Goal: Information Seeking & Learning: Learn about a topic

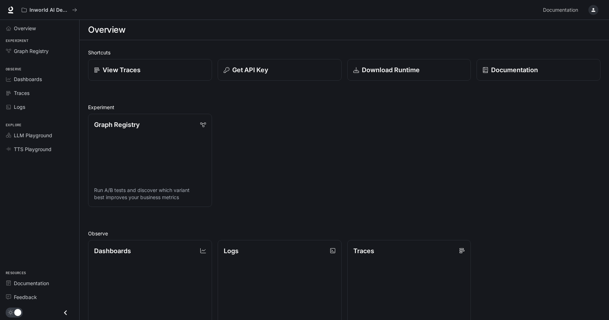
click at [597, 10] on div "button" at bounding box center [594, 10] width 10 height 10
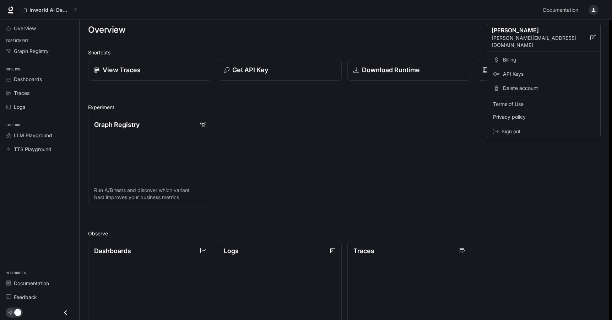
click at [515, 70] on span "API Keys" at bounding box center [549, 73] width 92 height 7
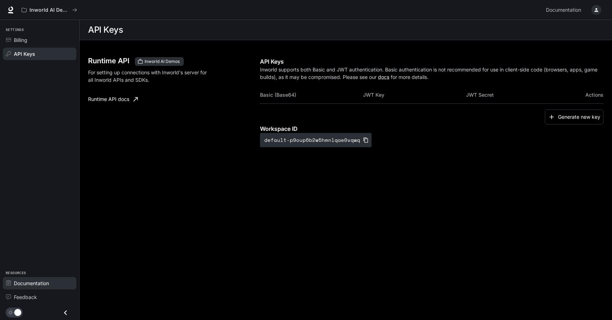
click at [36, 285] on span "Documentation" at bounding box center [31, 282] width 35 height 7
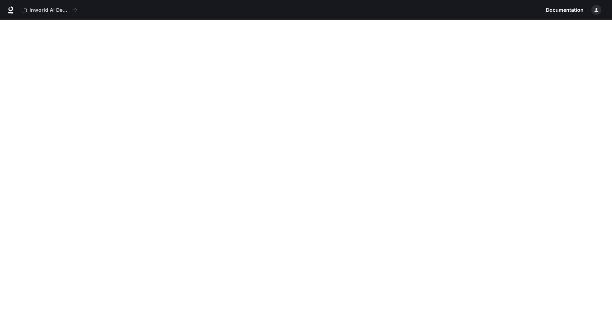
scroll to position [1, 0]
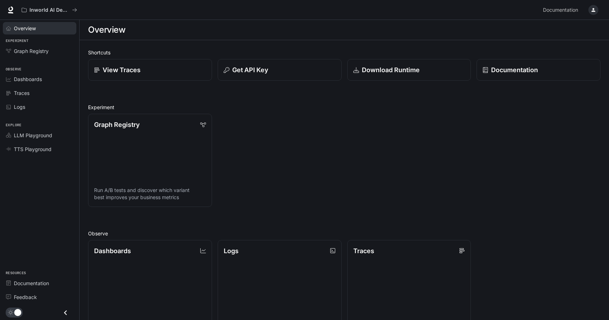
click at [28, 29] on span "Overview" at bounding box center [25, 28] width 22 height 7
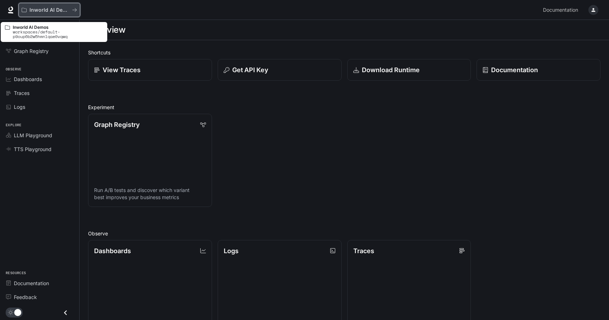
click at [50, 10] on p "Inworld AI Demos" at bounding box center [49, 10] width 40 height 6
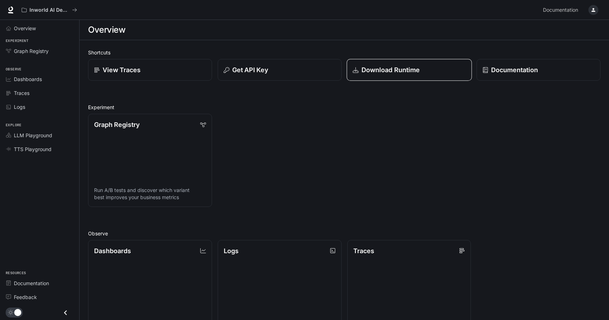
click at [384, 68] on p "Download Runtime" at bounding box center [390, 70] width 59 height 10
click at [376, 73] on p "Download Runtime" at bounding box center [390, 70] width 59 height 10
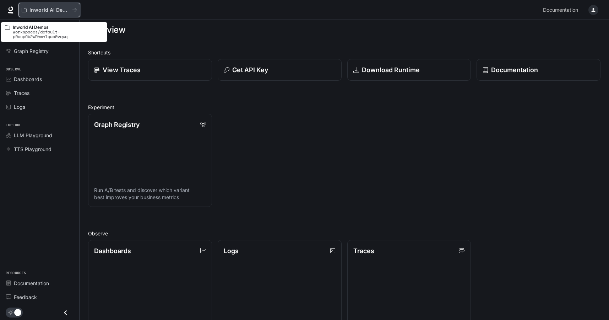
click at [37, 11] on p "Inworld AI Demos" at bounding box center [49, 10] width 40 height 6
click at [27, 11] on div "Inworld AI Demos" at bounding box center [47, 10] width 50 height 6
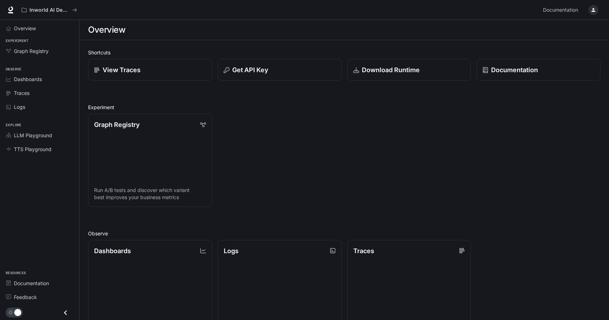
click at [11, 10] on icon at bounding box center [11, 8] width 5 height 5
click at [23, 52] on span "Graph Registry" at bounding box center [31, 50] width 35 height 7
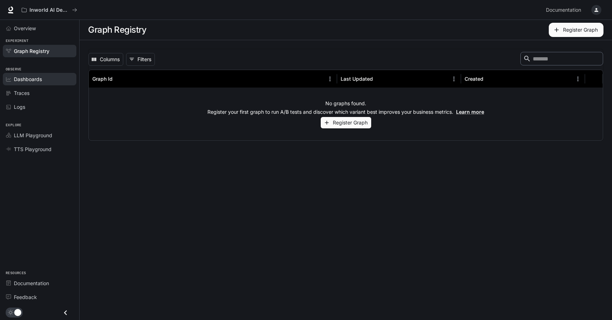
click at [31, 81] on span "Dashboards" at bounding box center [28, 78] width 28 height 7
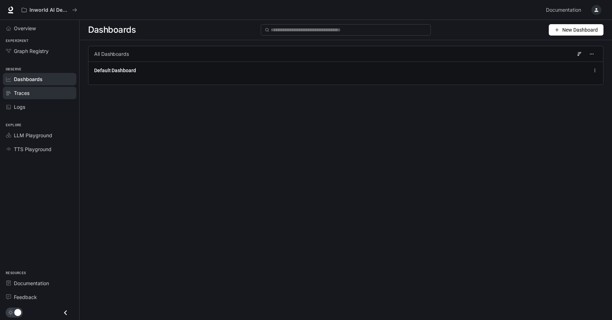
click at [25, 94] on span "Traces" at bounding box center [22, 92] width 16 height 7
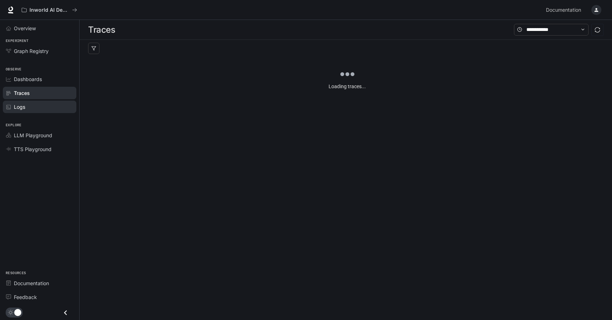
click at [22, 106] on span "Logs" at bounding box center [19, 106] width 11 height 7
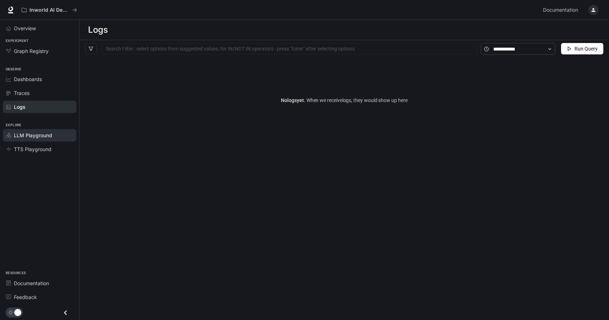
click at [27, 135] on span "LLM Playground" at bounding box center [33, 134] width 38 height 7
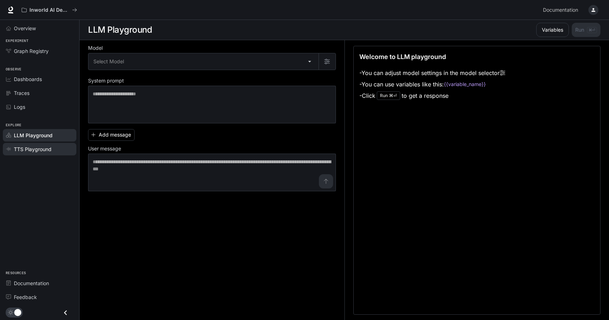
click at [30, 150] on span "TTS Playground" at bounding box center [33, 148] width 38 height 7
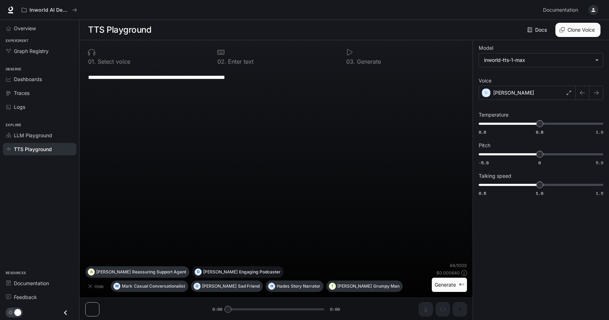
click at [197, 274] on button "D Dennis Engaging Podcaster" at bounding box center [238, 271] width 92 height 11
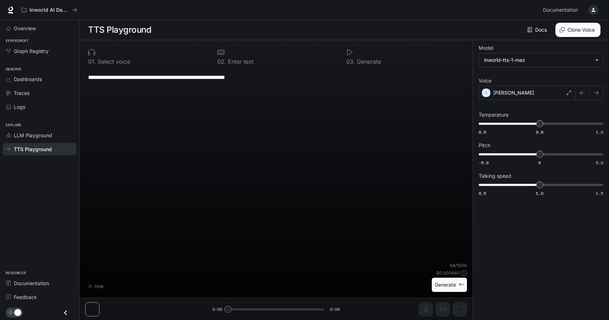
type textarea "**********"
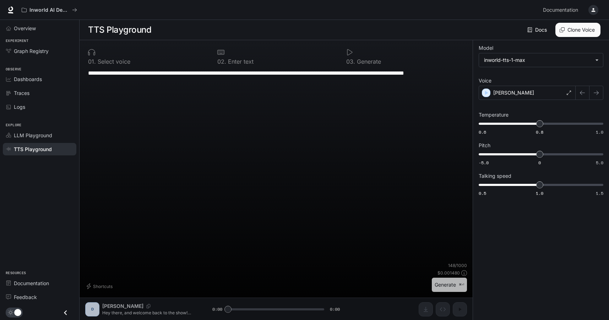
click at [456, 288] on button "Generate ⌘⏎" at bounding box center [449, 285] width 35 height 15
click at [442, 285] on button "Generate ⌘⏎" at bounding box center [449, 285] width 35 height 15
click at [162, 309] on div "**********" at bounding box center [276, 180] width 393 height 280
drag, startPoint x: 230, startPoint y: 309, endPoint x: 267, endPoint y: 311, distance: 37.3
click at [267, 311] on div "**********" at bounding box center [276, 180] width 393 height 280
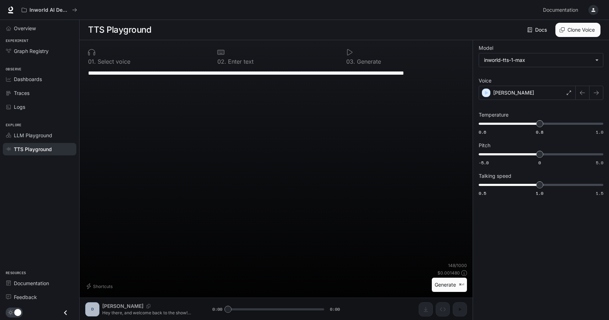
click at [265, 311] on div "**********" at bounding box center [276, 180] width 393 height 280
click at [273, 307] on div "**********" at bounding box center [276, 180] width 393 height 280
click at [125, 54] on div at bounding box center [147, 52] width 118 height 7
drag, startPoint x: 124, startPoint y: 63, endPoint x: 236, endPoint y: 63, distance: 111.6
click at [125, 63] on p "Select voice" at bounding box center [113, 62] width 34 height 6
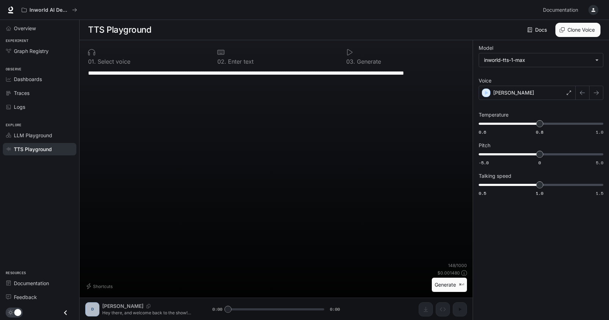
click at [232, 60] on p "Enter text" at bounding box center [239, 62] width 27 height 6
click at [333, 91] on div "**********" at bounding box center [276, 166] width 382 height 194
click at [320, 71] on textarea "**********" at bounding box center [276, 77] width 376 height 16
click at [316, 76] on textarea "**********" at bounding box center [276, 77] width 376 height 16
drag, startPoint x: 317, startPoint y: 76, endPoint x: 302, endPoint y: 82, distance: 16.0
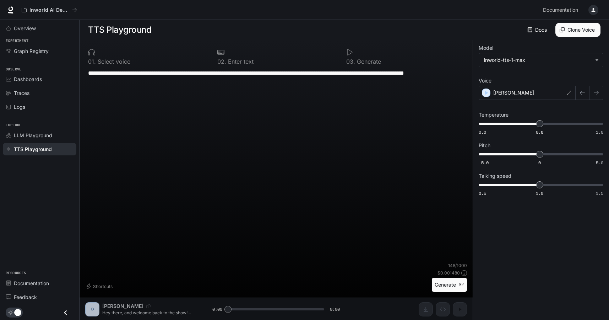
click at [302, 76] on textarea "**********" at bounding box center [276, 77] width 376 height 16
click at [534, 31] on link "Docs" at bounding box center [538, 30] width 24 height 14
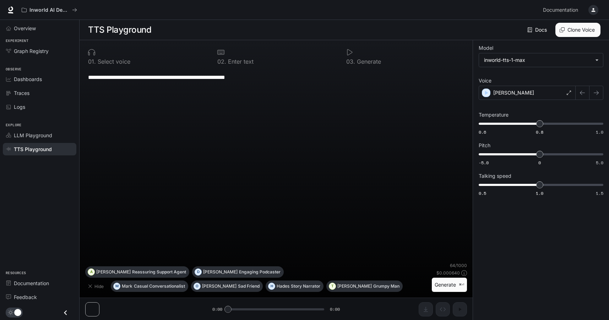
click at [265, 80] on textarea "**********" at bounding box center [276, 77] width 376 height 8
click at [313, 78] on textarea "**********" at bounding box center [276, 77] width 376 height 8
click at [457, 285] on button "Generate ⌘⏎" at bounding box center [449, 285] width 35 height 15
click at [227, 309] on div "**********" at bounding box center [276, 180] width 393 height 280
drag, startPoint x: 230, startPoint y: 309, endPoint x: 236, endPoint y: 309, distance: 6.0
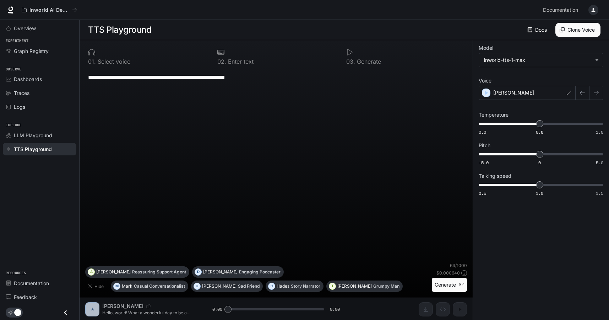
click at [236, 309] on div "**********" at bounding box center [276, 180] width 393 height 280
click at [353, 56] on div "0 3 . Generate" at bounding box center [406, 56] width 124 height 21
click at [354, 55] on div at bounding box center [405, 52] width 118 height 7
click at [598, 14] on button "button" at bounding box center [594, 10] width 14 height 14
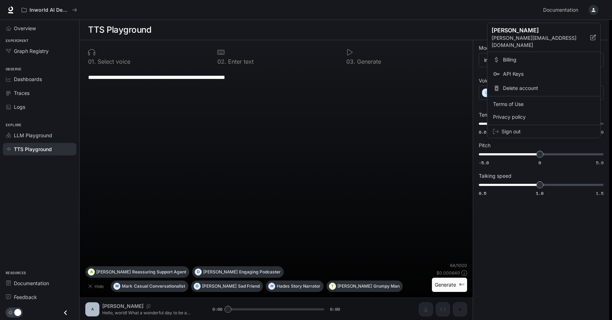
click at [507, 56] on span "Billing" at bounding box center [549, 59] width 92 height 7
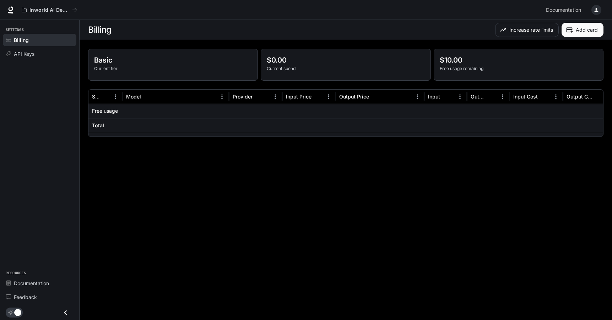
click at [595, 10] on icon "button" at bounding box center [597, 10] width 6 height 6
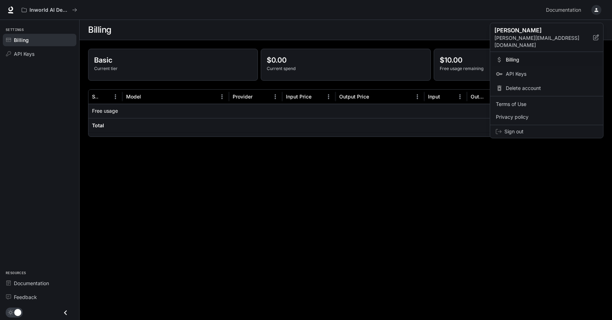
click at [595, 10] on div at bounding box center [306, 160] width 612 height 320
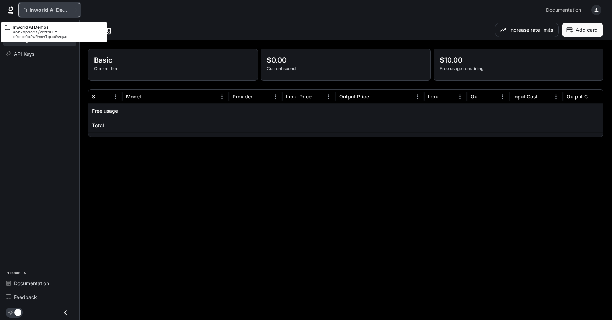
click at [36, 11] on p "Inworld AI Demos" at bounding box center [49, 10] width 40 height 6
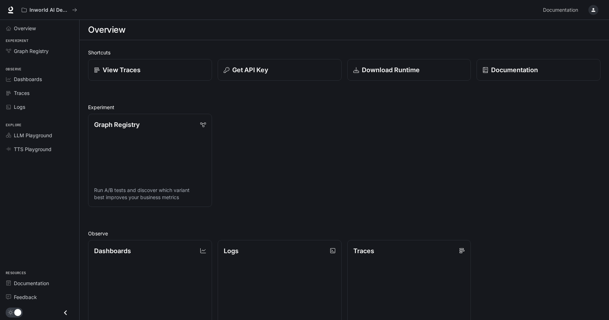
click at [65, 311] on icon "Close drawer" at bounding box center [66, 313] width 10 height 10
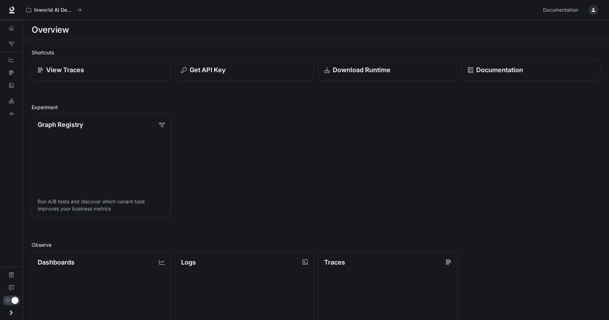
click at [11, 312] on icon "Open drawer" at bounding box center [11, 313] width 10 height 10
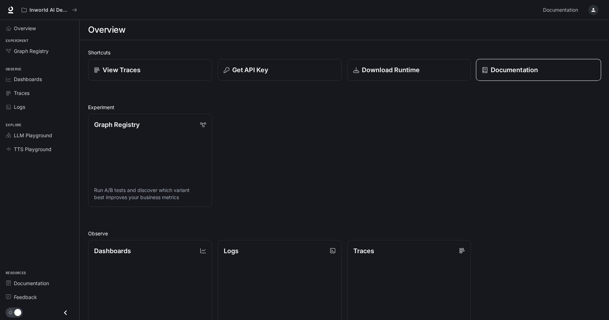
click at [511, 65] on link "Documentation" at bounding box center [539, 70] width 125 height 22
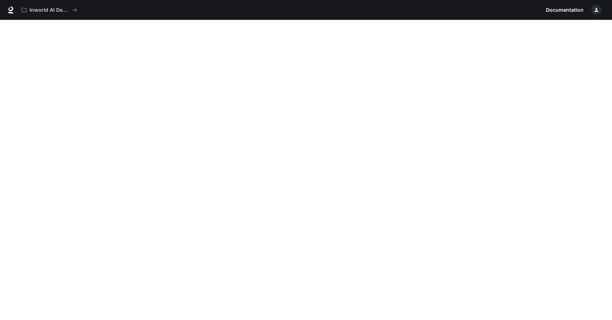
click at [596, 10] on icon "button" at bounding box center [597, 10] width 6 height 6
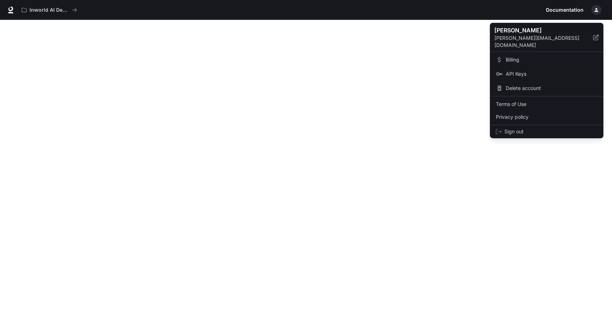
click at [596, 10] on div at bounding box center [306, 160] width 612 height 320
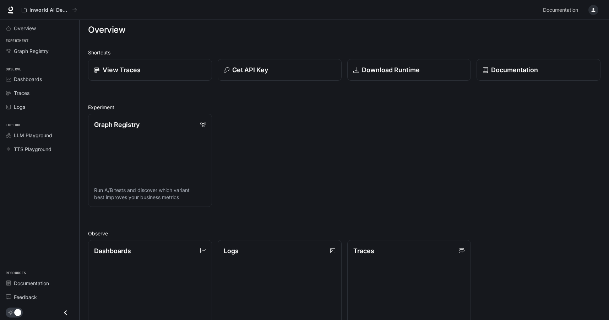
click at [596, 11] on icon "button" at bounding box center [594, 10] width 6 height 6
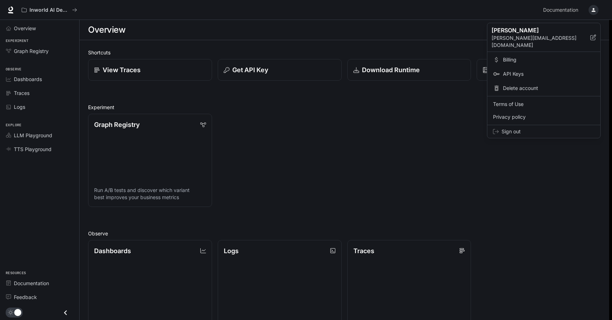
click at [596, 11] on div at bounding box center [306, 160] width 612 height 320
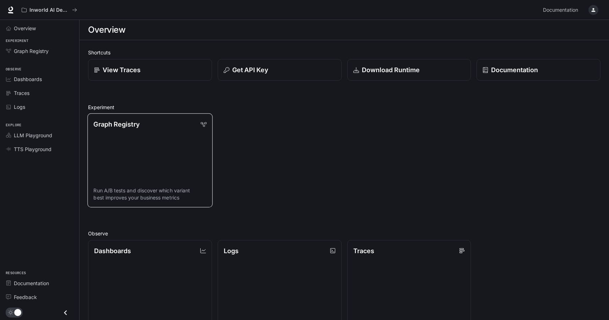
click at [121, 126] on p "Graph Registry" at bounding box center [116, 124] width 46 height 10
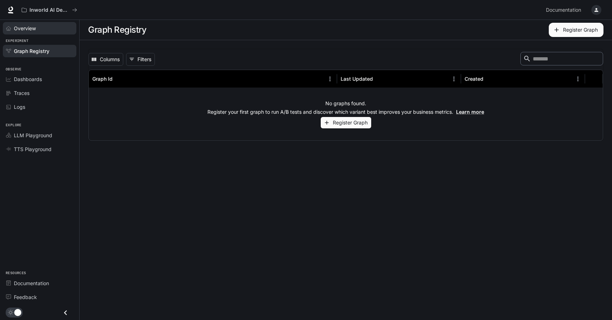
click at [17, 33] on link "Overview" at bounding box center [40, 28] width 74 height 12
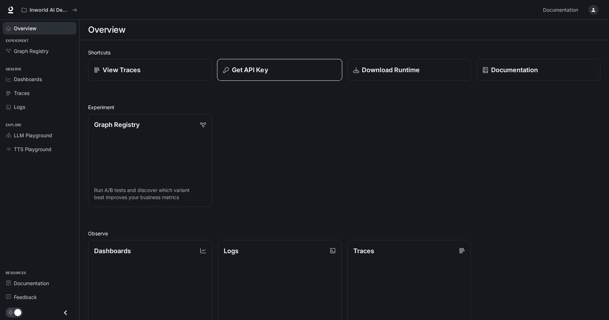
click at [234, 69] on p "Get API Key" at bounding box center [250, 70] width 36 height 10
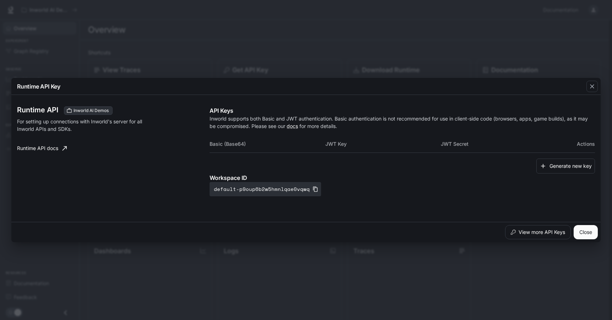
click at [587, 234] on button "Close" at bounding box center [586, 232] width 24 height 14
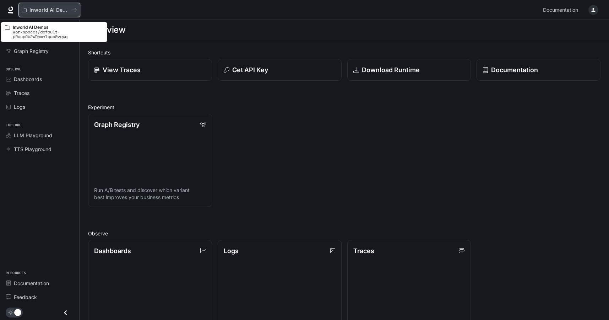
click at [59, 8] on p "Inworld AI Demos" at bounding box center [49, 10] width 40 height 6
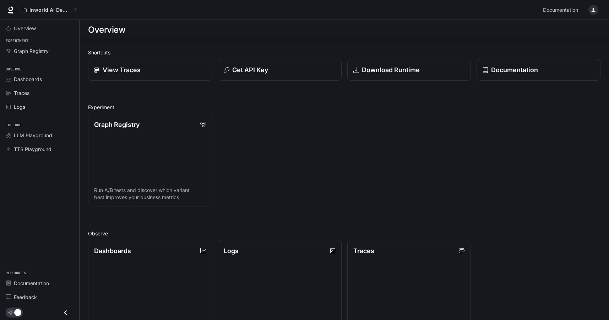
click at [596, 9] on icon "button" at bounding box center [594, 10] width 6 height 6
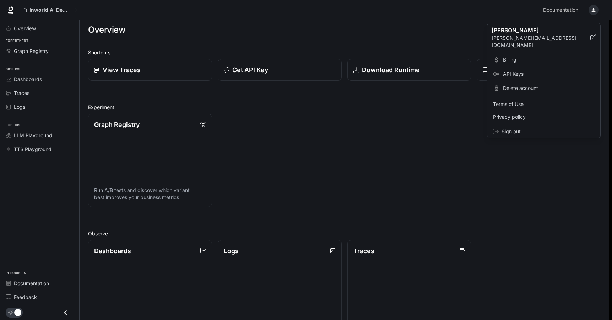
click at [44, 10] on div at bounding box center [306, 160] width 612 height 320
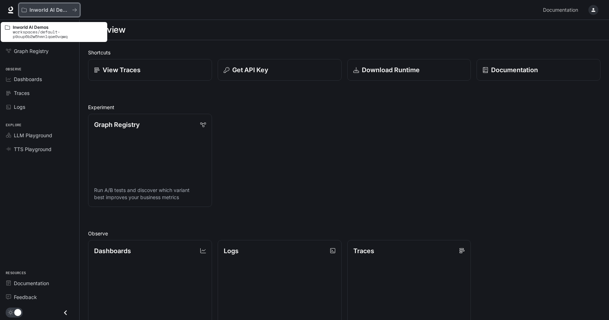
click at [74, 10] on icon "All workspaces" at bounding box center [74, 9] width 5 height 5
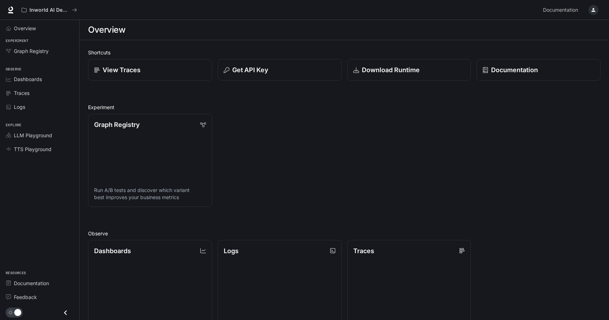
click at [66, 312] on icon "Close drawer" at bounding box center [66, 313] width 10 height 10
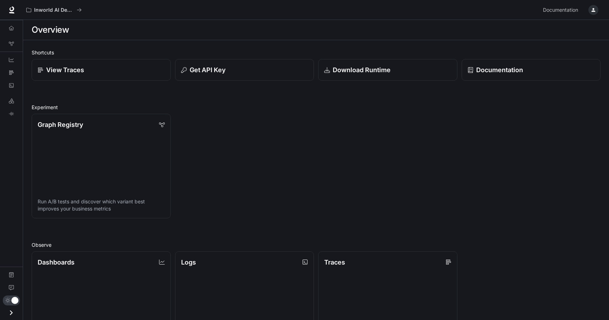
click at [8, 311] on icon "Open drawer" at bounding box center [11, 313] width 10 height 10
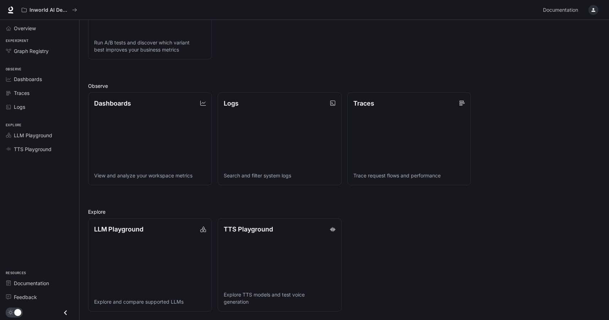
scroll to position [147, 0]
click at [23, 81] on span "Dashboards" at bounding box center [28, 78] width 28 height 7
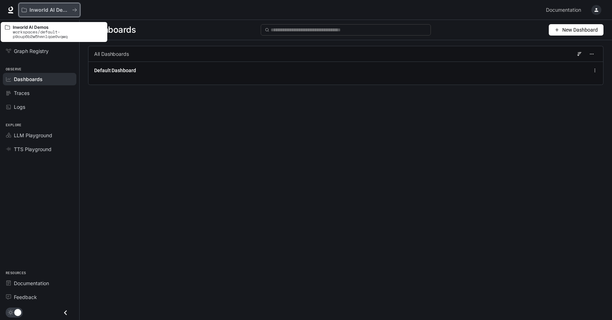
click at [52, 11] on p "Inworld AI Demos" at bounding box center [49, 10] width 40 height 6
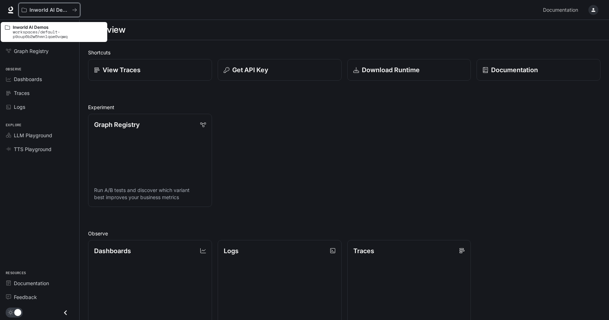
click at [52, 11] on p "Inworld AI Demos" at bounding box center [49, 10] width 40 height 6
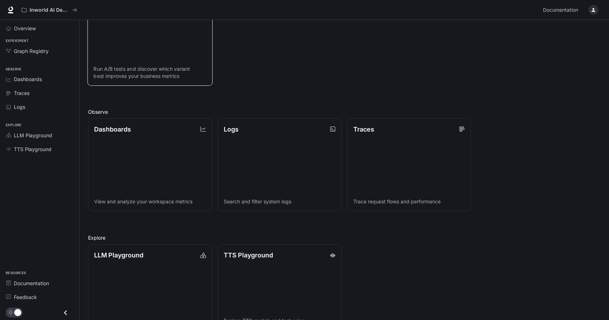
scroll to position [147, 0]
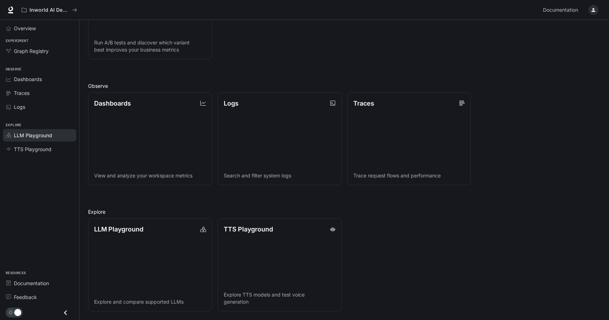
click at [38, 137] on span "LLM Playground" at bounding box center [33, 134] width 38 height 7
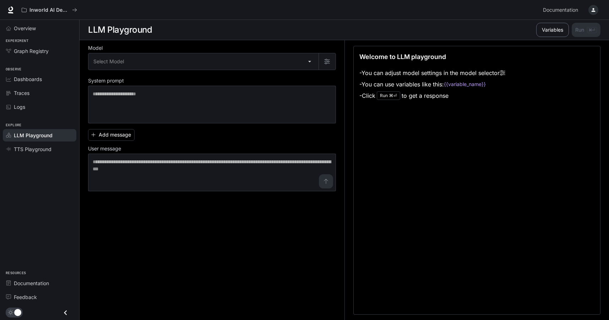
click at [558, 28] on button "Variables" at bounding box center [553, 30] width 33 height 14
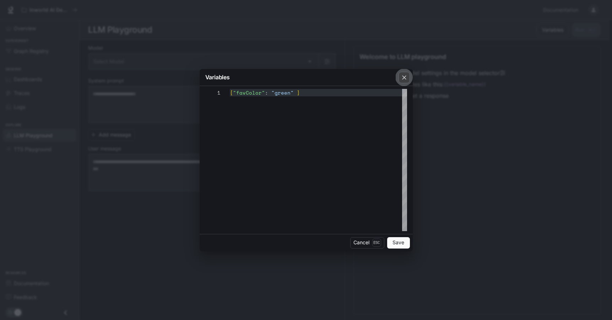
click at [402, 76] on icon "button" at bounding box center [404, 77] width 7 height 7
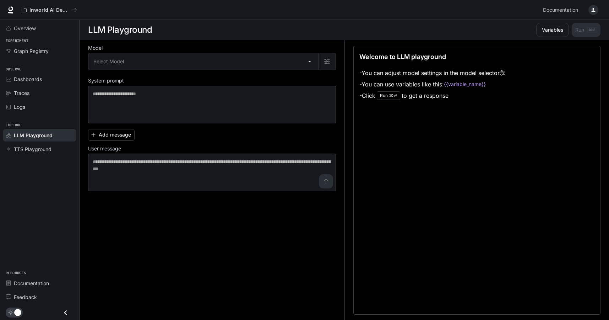
click at [592, 11] on icon "button" at bounding box center [594, 10] width 6 height 6
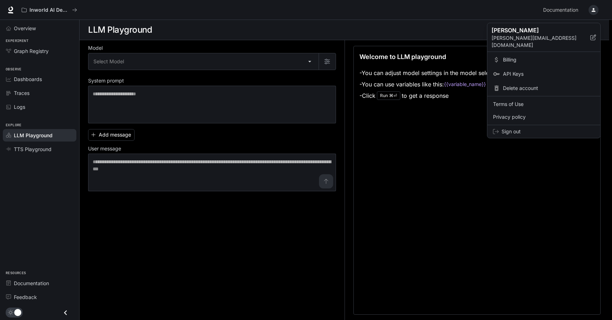
click at [592, 11] on div at bounding box center [306, 160] width 612 height 320
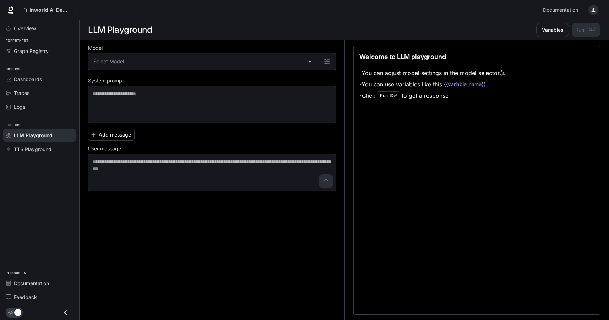
click at [592, 11] on icon "button" at bounding box center [594, 10] width 6 height 6
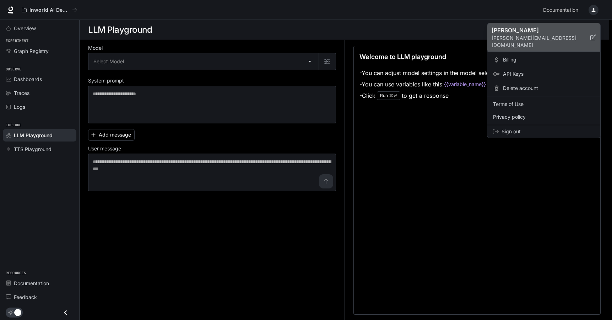
click at [596, 34] on icon at bounding box center [594, 37] width 6 height 6
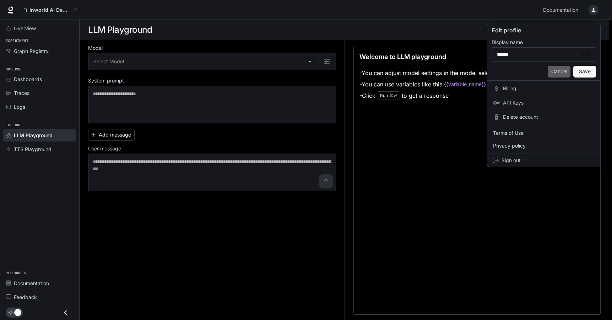
click at [556, 72] on button "Cancel" at bounding box center [559, 72] width 23 height 12
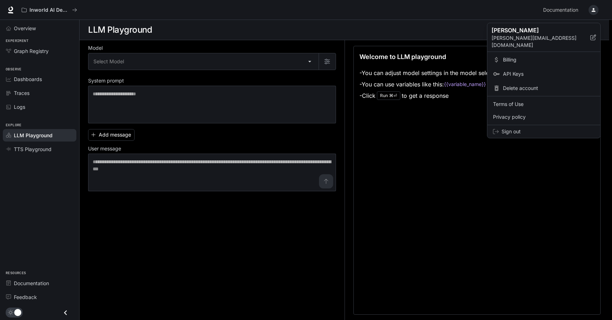
click at [271, 9] on div at bounding box center [306, 160] width 612 height 320
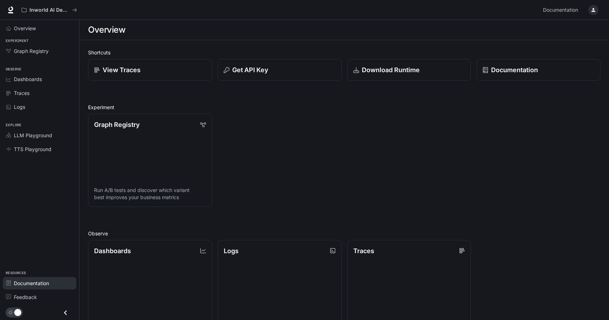
click at [18, 287] on link "Documentation" at bounding box center [40, 283] width 74 height 12
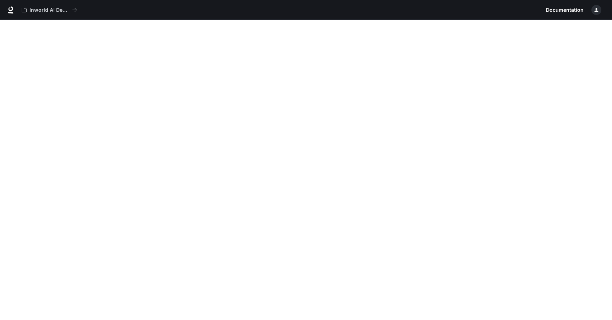
click at [9, 8] on icon at bounding box center [10, 9] width 7 height 7
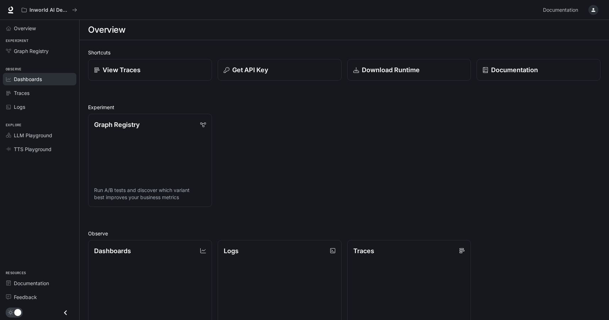
click at [25, 79] on span "Dashboards" at bounding box center [28, 78] width 28 height 7
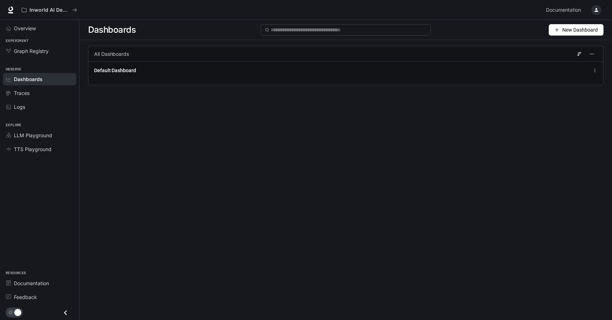
click at [570, 29] on span "New Dashboard" at bounding box center [581, 30] width 36 height 8
click at [559, 46] on div "Create dashboard" at bounding box center [568, 45] width 59 height 8
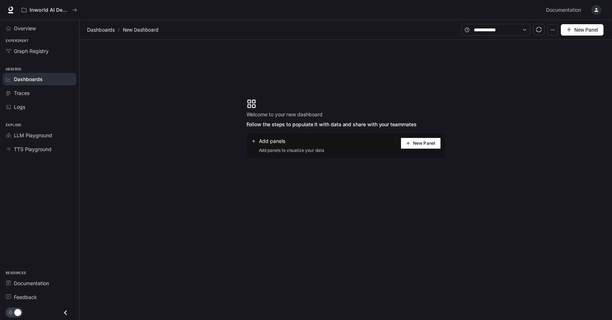
click at [223, 128] on section "Welcome to your new dashboard Follow the steps to populate it with data and sha…" at bounding box center [346, 129] width 533 height 178
click at [25, 28] on span "Overview" at bounding box center [25, 28] width 22 height 7
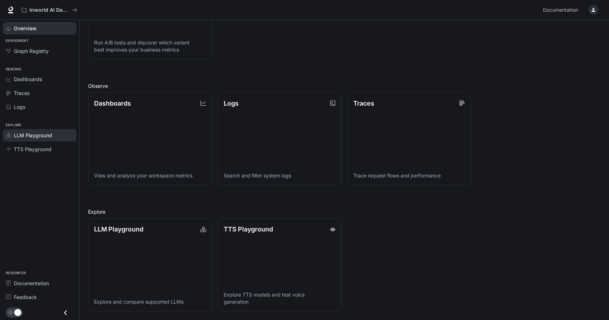
scroll to position [147, 0]
click at [32, 56] on link "Graph Registry" at bounding box center [40, 51] width 74 height 12
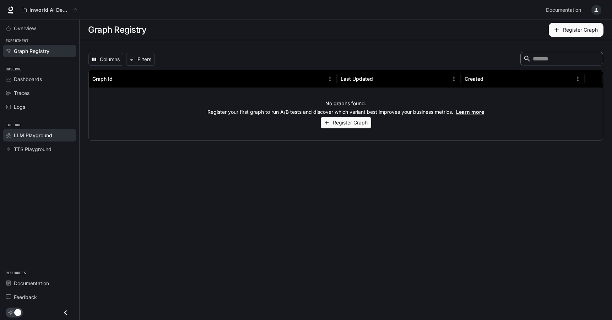
click at [40, 137] on span "LLM Playground" at bounding box center [33, 134] width 38 height 7
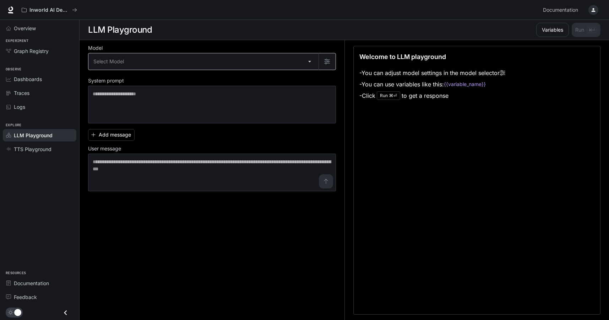
click at [157, 61] on body "Skip to main content Inworld AI Demos Documentation Documentation Portal Overvi…" at bounding box center [304, 160] width 609 height 320
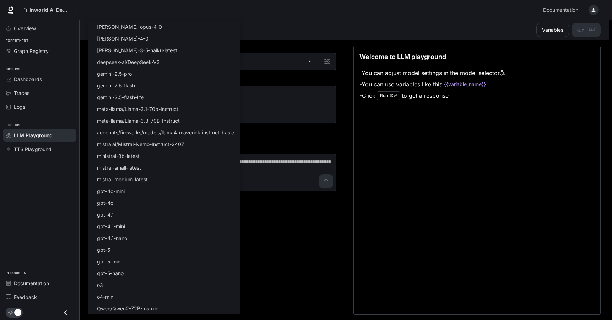
click at [280, 140] on div at bounding box center [306, 160] width 612 height 320
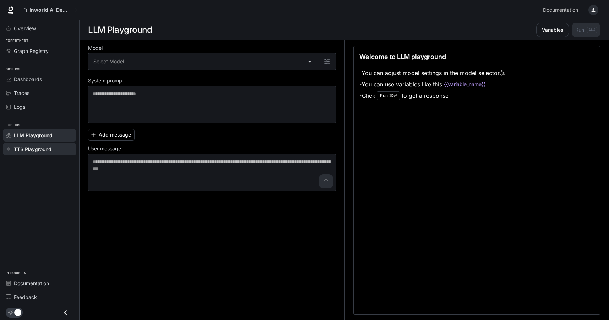
click at [42, 150] on span "TTS Playground" at bounding box center [33, 148] width 38 height 7
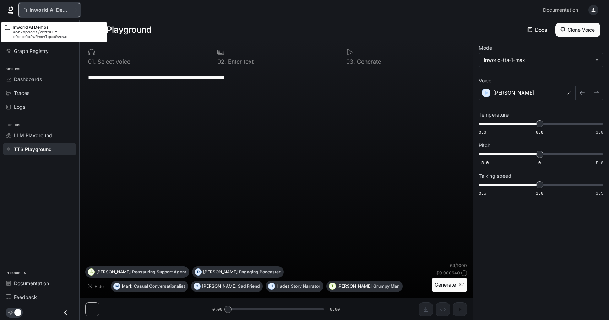
click at [46, 10] on p "Inworld AI Demos" at bounding box center [49, 10] width 40 height 6
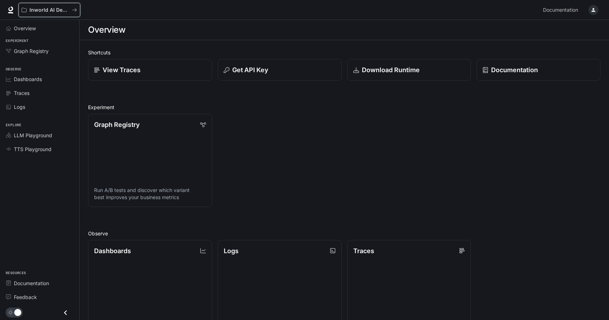
click at [46, 10] on p "Inworld AI Demos" at bounding box center [49, 10] width 40 height 6
click at [595, 9] on icon "button" at bounding box center [594, 10] width 6 height 6
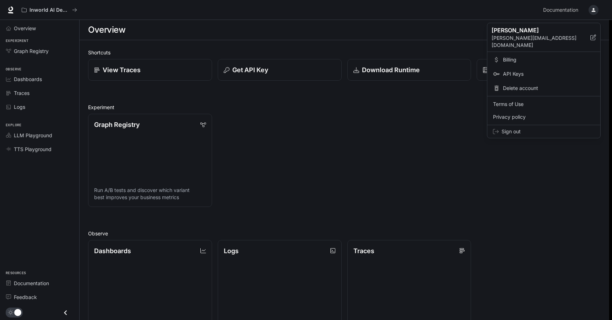
click at [512, 56] on span "Billing" at bounding box center [549, 59] width 92 height 7
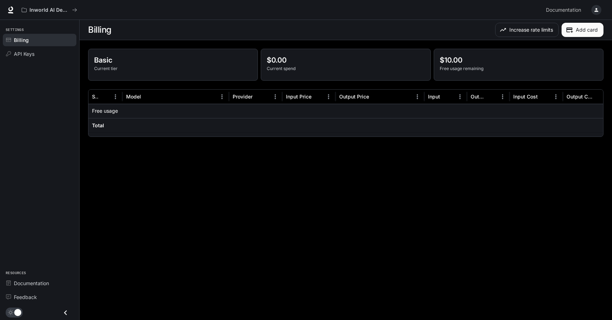
click at [111, 71] on p "Current tier" at bounding box center [173, 68] width 158 height 6
click at [120, 61] on p "Basic" at bounding box center [173, 60] width 158 height 11
click at [133, 113] on div at bounding box center [176, 111] width 107 height 14
click at [598, 11] on icon "button" at bounding box center [597, 10] width 6 height 6
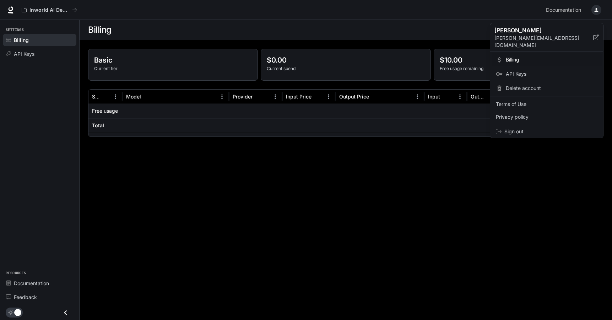
click at [377, 9] on div at bounding box center [306, 160] width 612 height 320
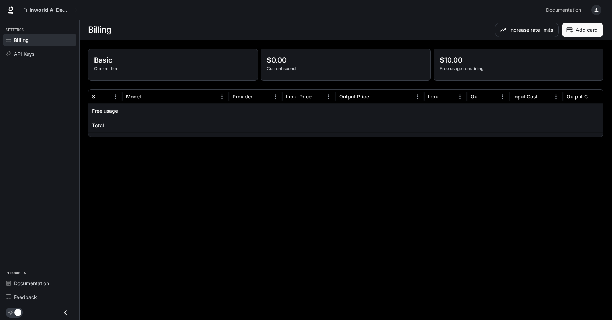
click at [601, 9] on div "button" at bounding box center [597, 10] width 10 height 10
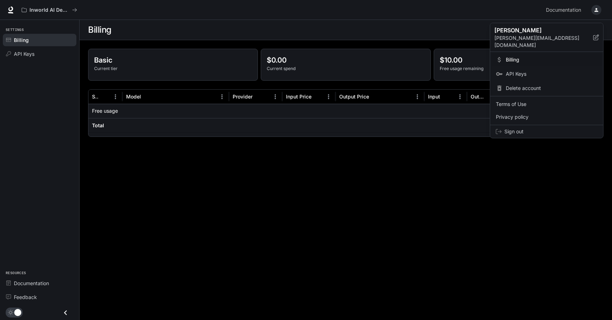
click at [540, 35] on p "andrew@bethog.com" at bounding box center [544, 41] width 99 height 14
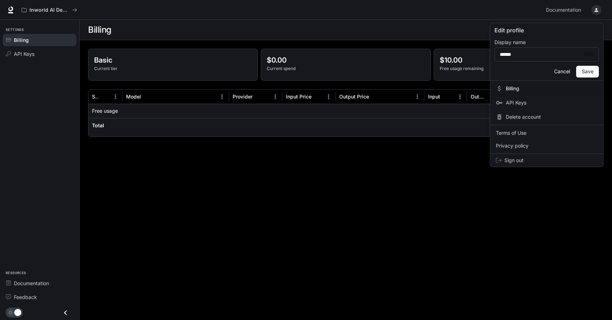
click at [426, 181] on div at bounding box center [306, 160] width 612 height 320
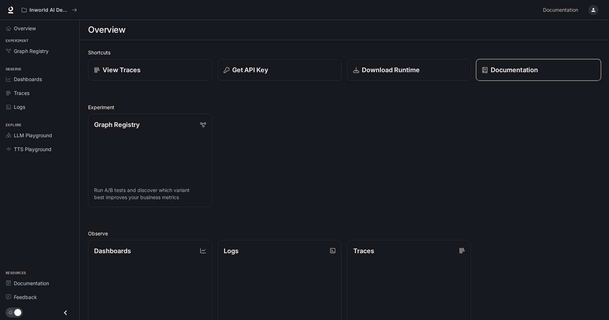
click at [512, 65] on link "Documentation" at bounding box center [539, 70] width 125 height 22
